Goal: Information Seeking & Learning: Learn about a topic

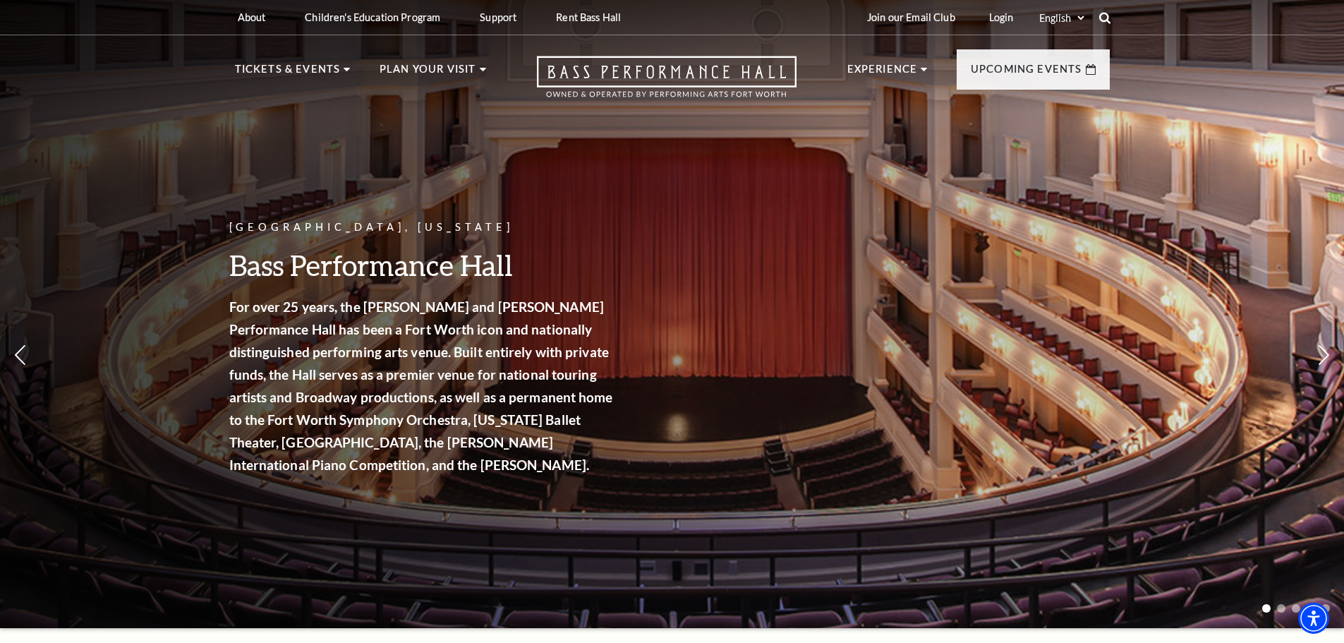
click at [1107, 16] on use at bounding box center [1103, 17] width 11 height 11
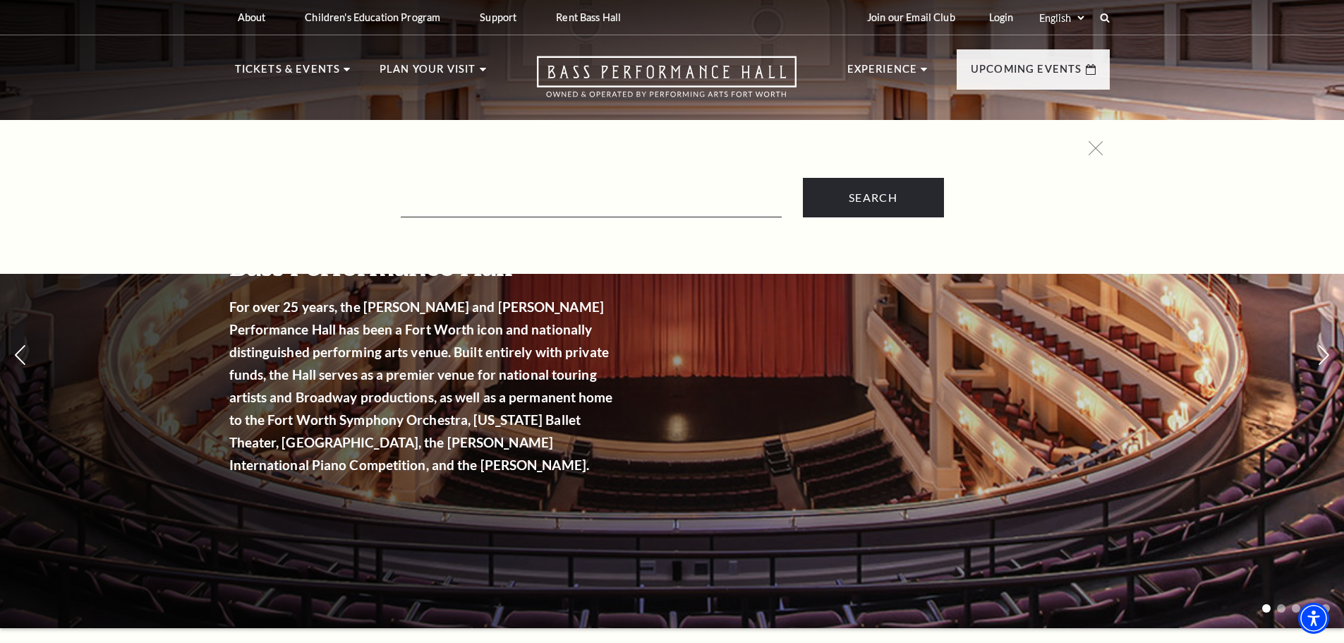
click at [609, 187] on form "Search" at bounding box center [672, 197] width 861 height 39
click at [602, 202] on input "Text field" at bounding box center [591, 202] width 381 height 29
type input "ADA"
click at [803, 178] on input "Search" at bounding box center [873, 197] width 141 height 39
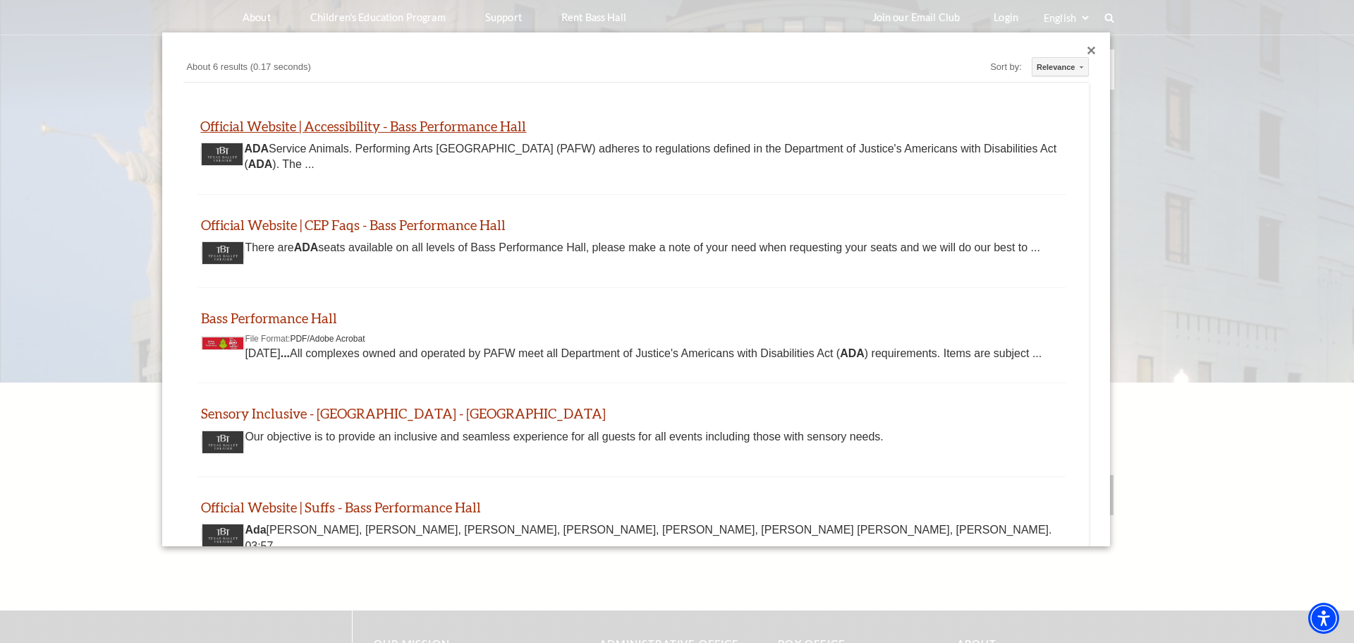
click at [358, 124] on link "Official Website | Accessibility - Bass Performance Hall" at bounding box center [363, 126] width 326 height 16
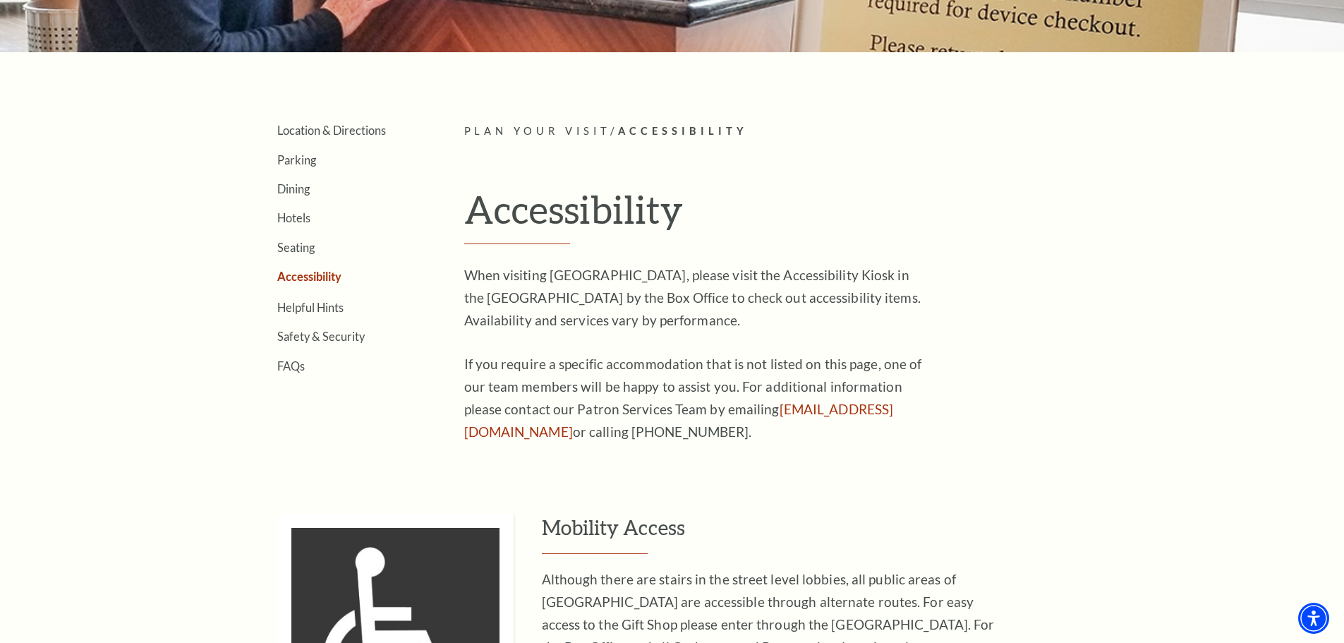
scroll to position [353, 0]
